Goal: Check status

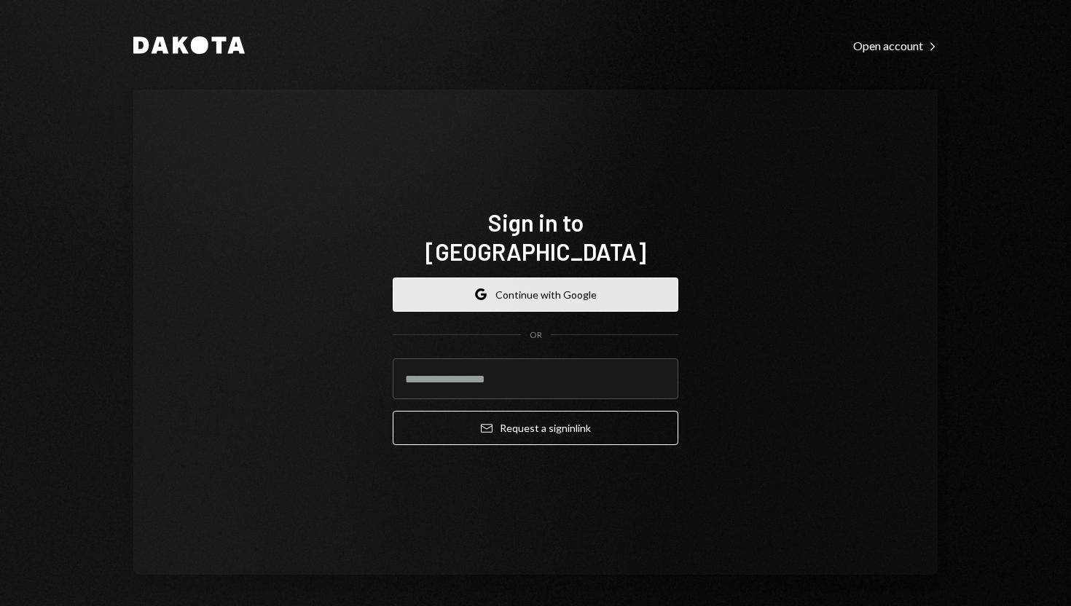
click at [527, 286] on button "Google Continue with Google" at bounding box center [536, 295] width 286 height 34
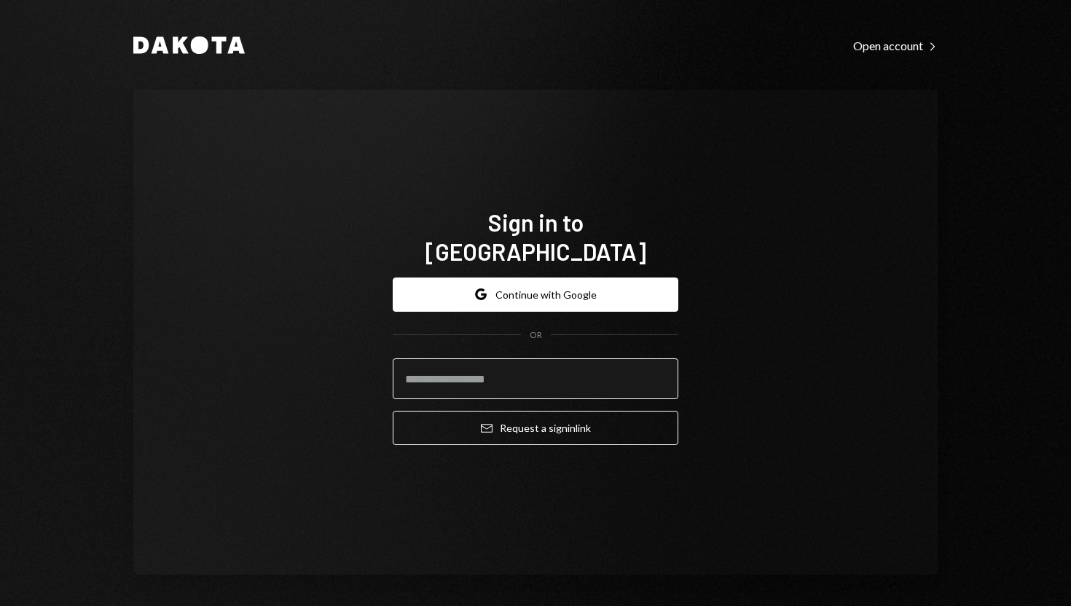
click at [532, 364] on input "email" at bounding box center [536, 378] width 286 height 41
paste input "**********"
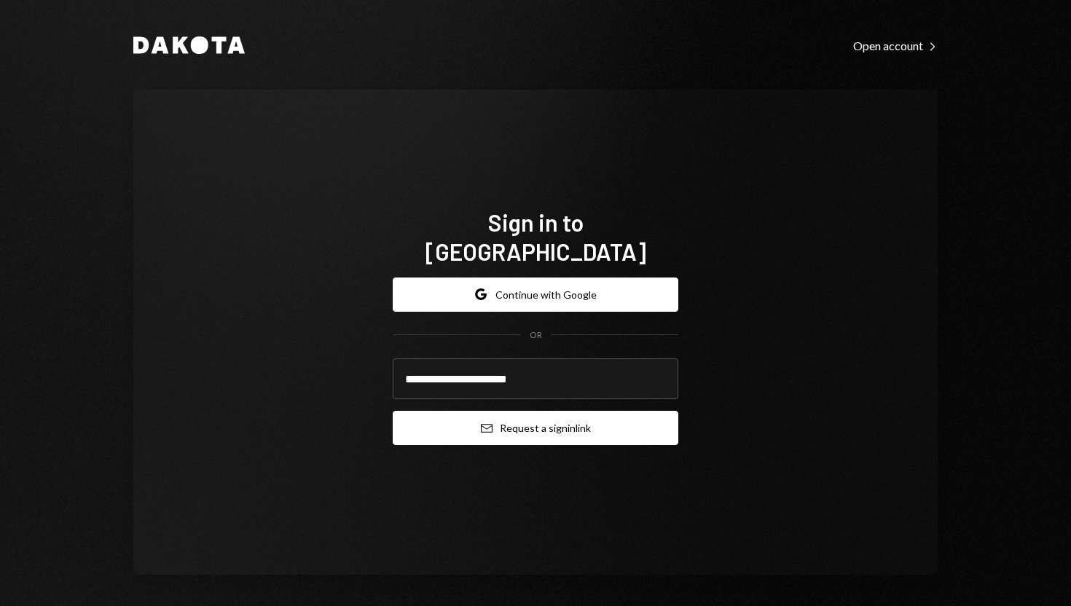
type input "**********"
click at [524, 418] on button "Email Request a sign in link" at bounding box center [536, 428] width 286 height 34
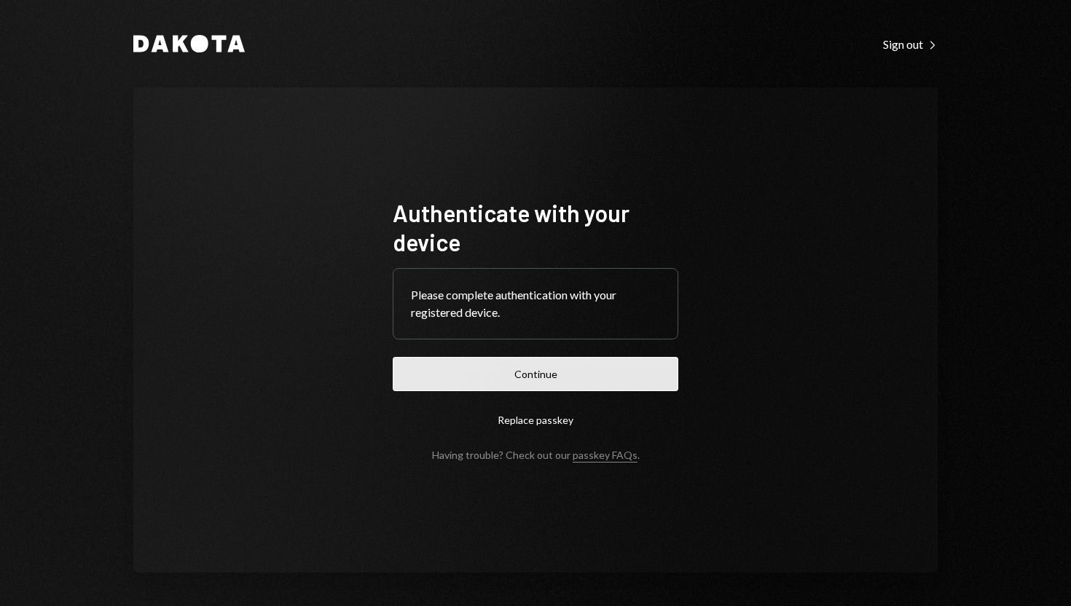
click at [470, 381] on button "Continue" at bounding box center [536, 374] width 286 height 34
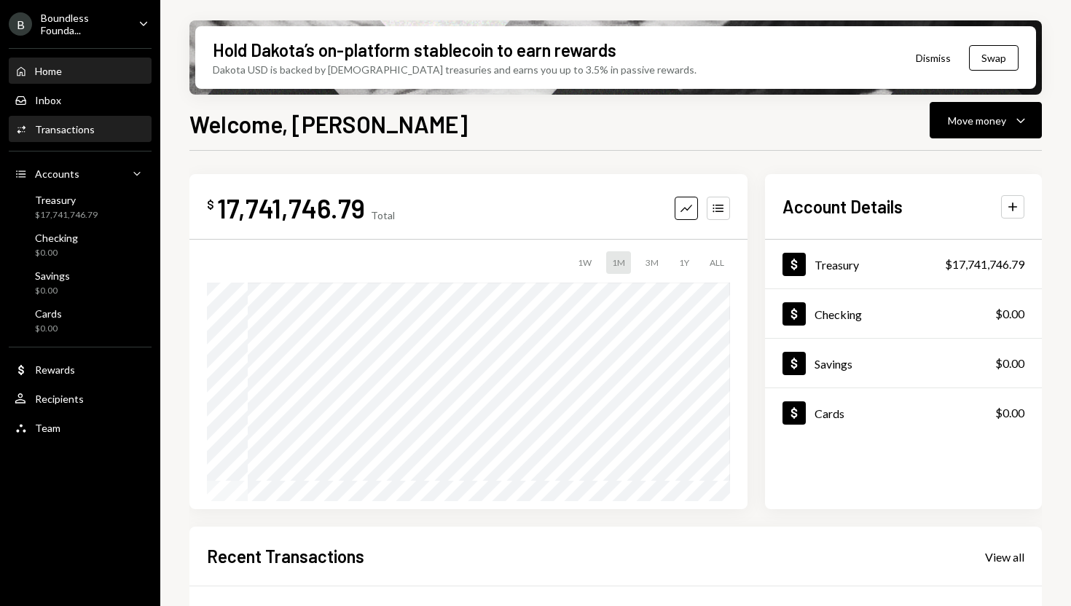
click at [66, 135] on div "Activities Transactions" at bounding box center [55, 129] width 80 height 13
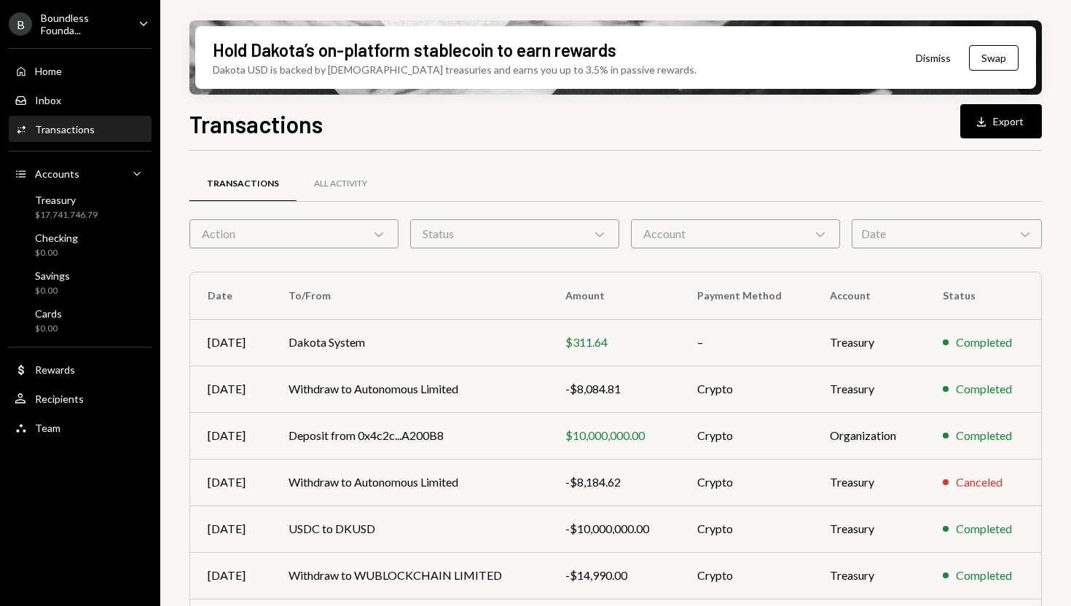
click at [522, 226] on div "Status Chevron Down" at bounding box center [514, 233] width 209 height 29
click at [517, 296] on label "Completed" at bounding box center [514, 303] width 197 height 26
click at [436, 297] on button "Completed" at bounding box center [431, 303] width 12 height 12
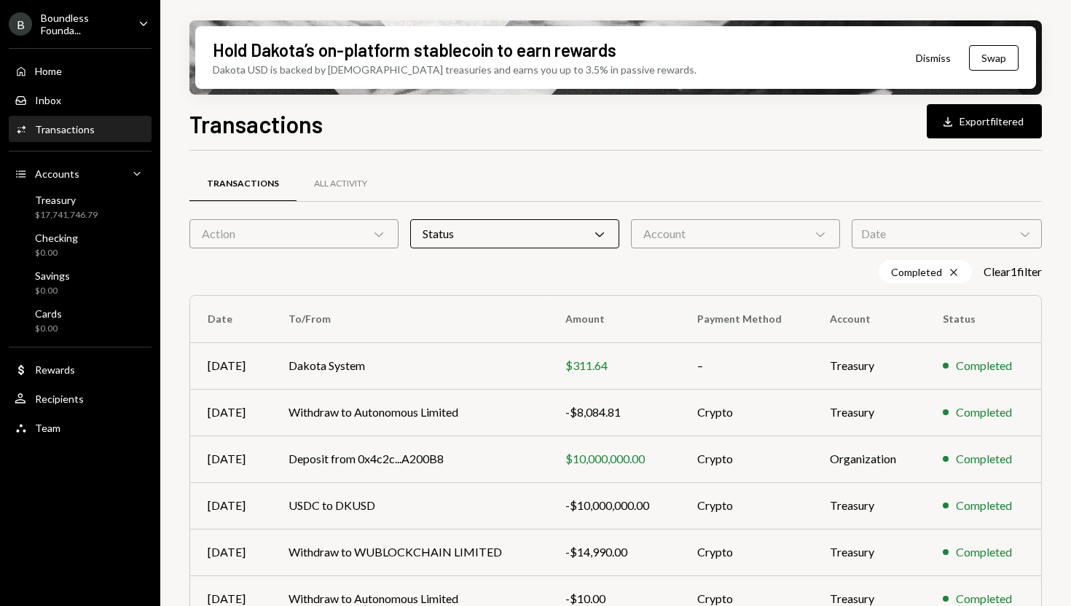
click at [702, 276] on div "Completed Cross Clear 1 filter" at bounding box center [615, 271] width 852 height 23
click at [607, 283] on div "Completed Cross Clear 1 filter" at bounding box center [615, 271] width 852 height 23
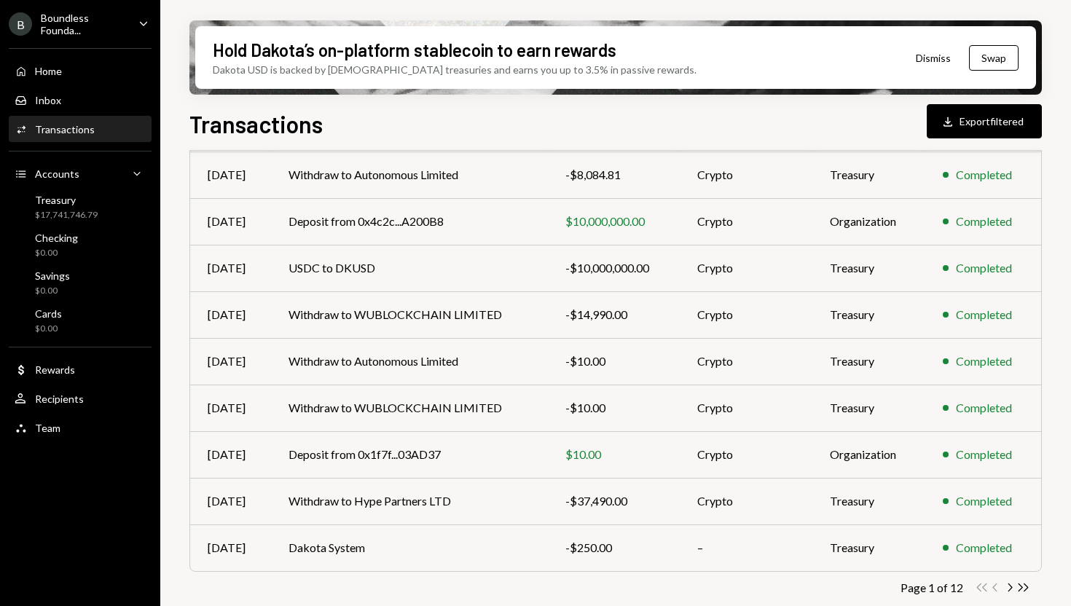
scroll to position [247, 0]
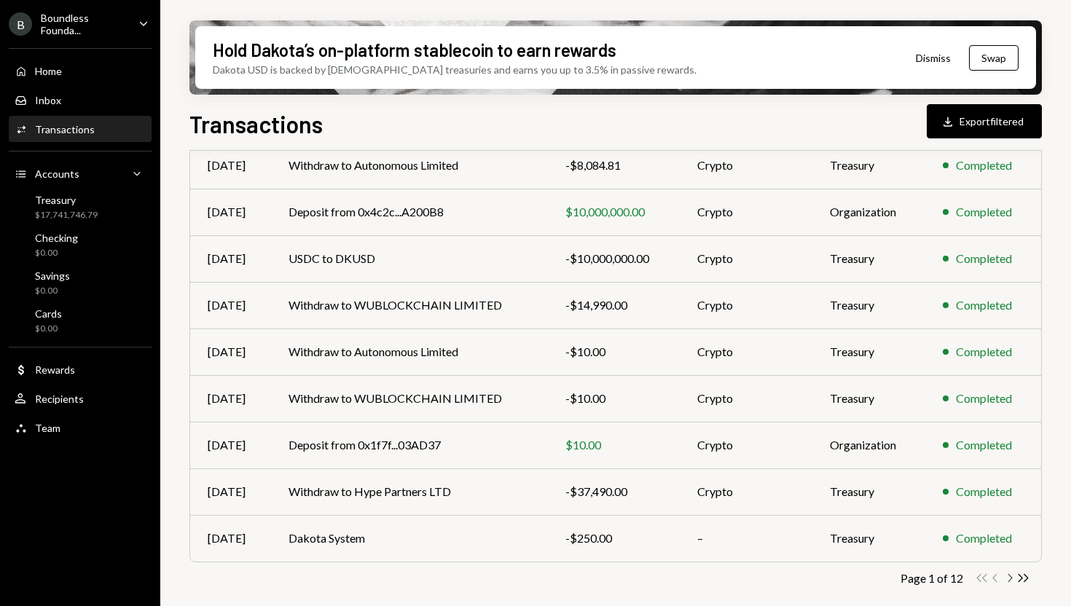
click at [1010, 578] on icon "Chevron Right" at bounding box center [1009, 578] width 14 height 14
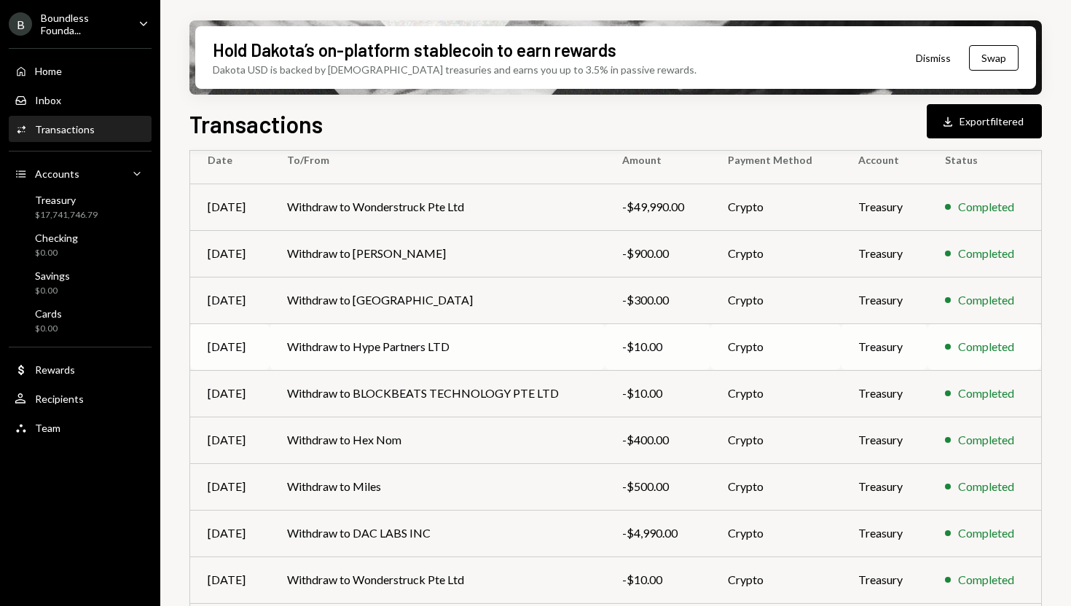
scroll to position [158, 0]
